Goal: Check status: Check status

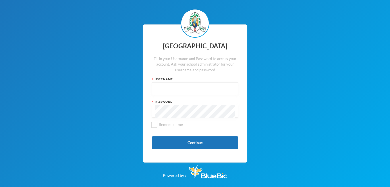
click at [169, 91] on input "text" at bounding box center [195, 88] width 80 height 13
type input "glh25c49"
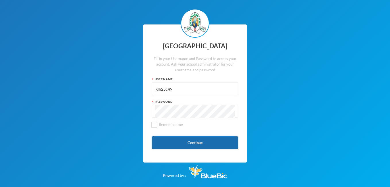
click at [176, 138] on button "Continue" at bounding box center [195, 142] width 86 height 13
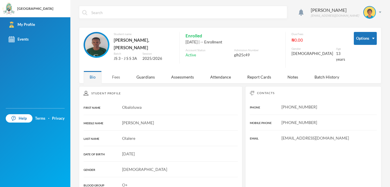
click at [119, 72] on div "Fees" at bounding box center [116, 77] width 20 height 12
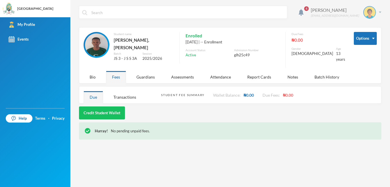
click at [337, 10] on div "[PERSON_NAME]" at bounding box center [334, 10] width 48 height 7
click at [88, 71] on div "Bio" at bounding box center [92, 77] width 18 height 12
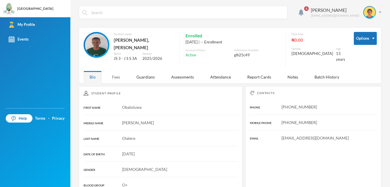
click at [116, 74] on div "Fees" at bounding box center [116, 77] width 20 height 12
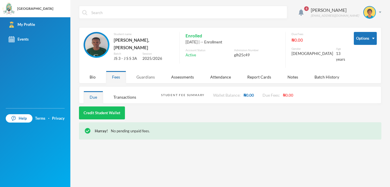
click at [148, 77] on div "Guardians" at bounding box center [145, 77] width 30 height 12
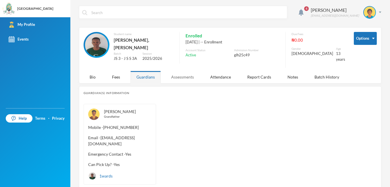
click at [172, 72] on div "Assessments" at bounding box center [182, 77] width 35 height 12
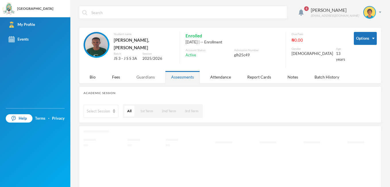
click at [137, 73] on div "Guardians" at bounding box center [145, 77] width 30 height 12
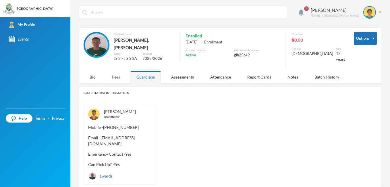
click at [116, 72] on div "Fees" at bounding box center [116, 77] width 20 height 12
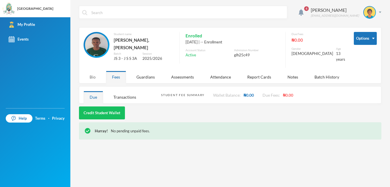
click at [100, 76] on div "Bio" at bounding box center [92, 77] width 18 height 12
